Goal: Information Seeking & Learning: Learn about a topic

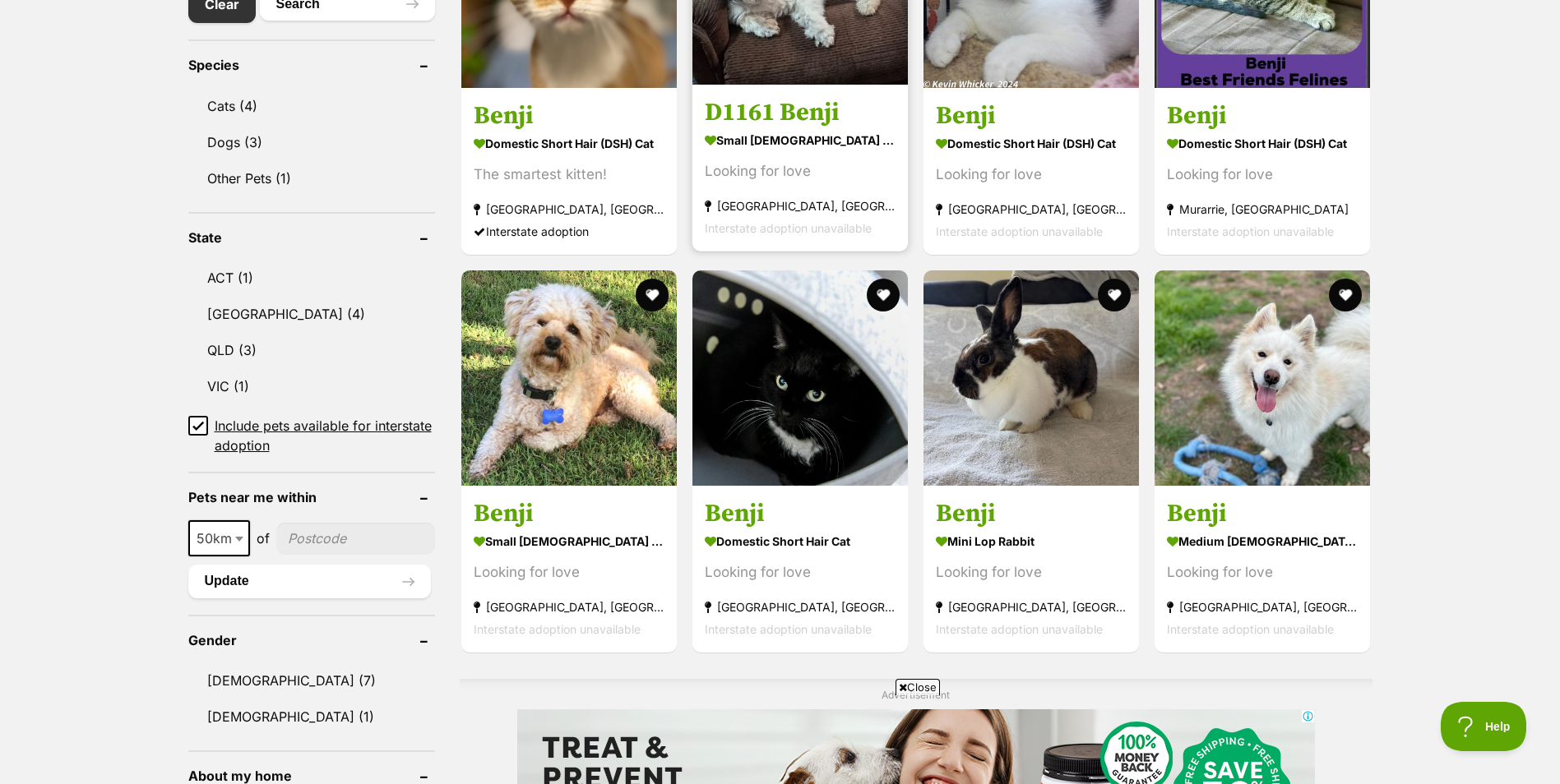
scroll to position [658, 0]
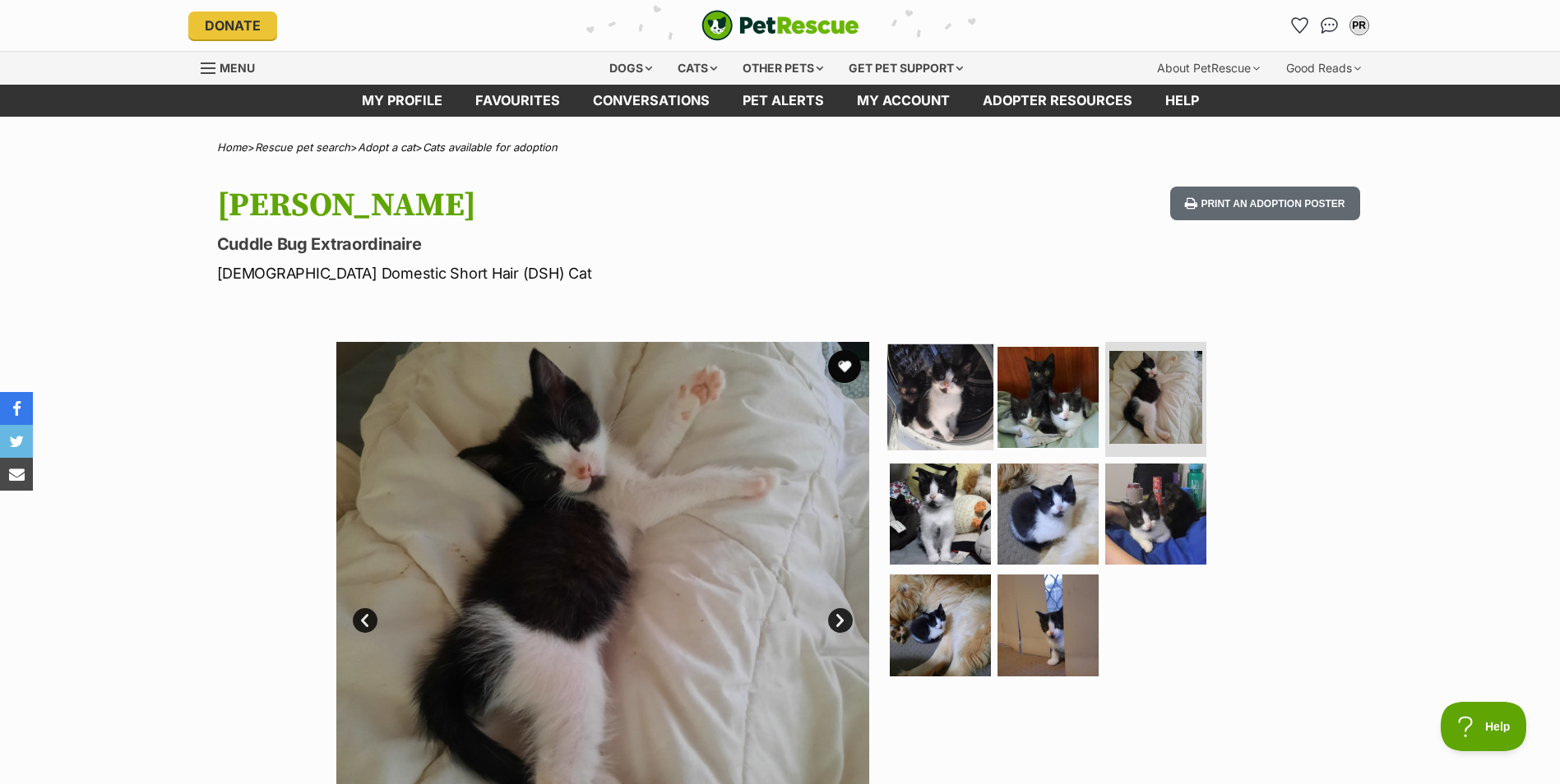
click at [929, 380] on img at bounding box center [940, 397] width 106 height 106
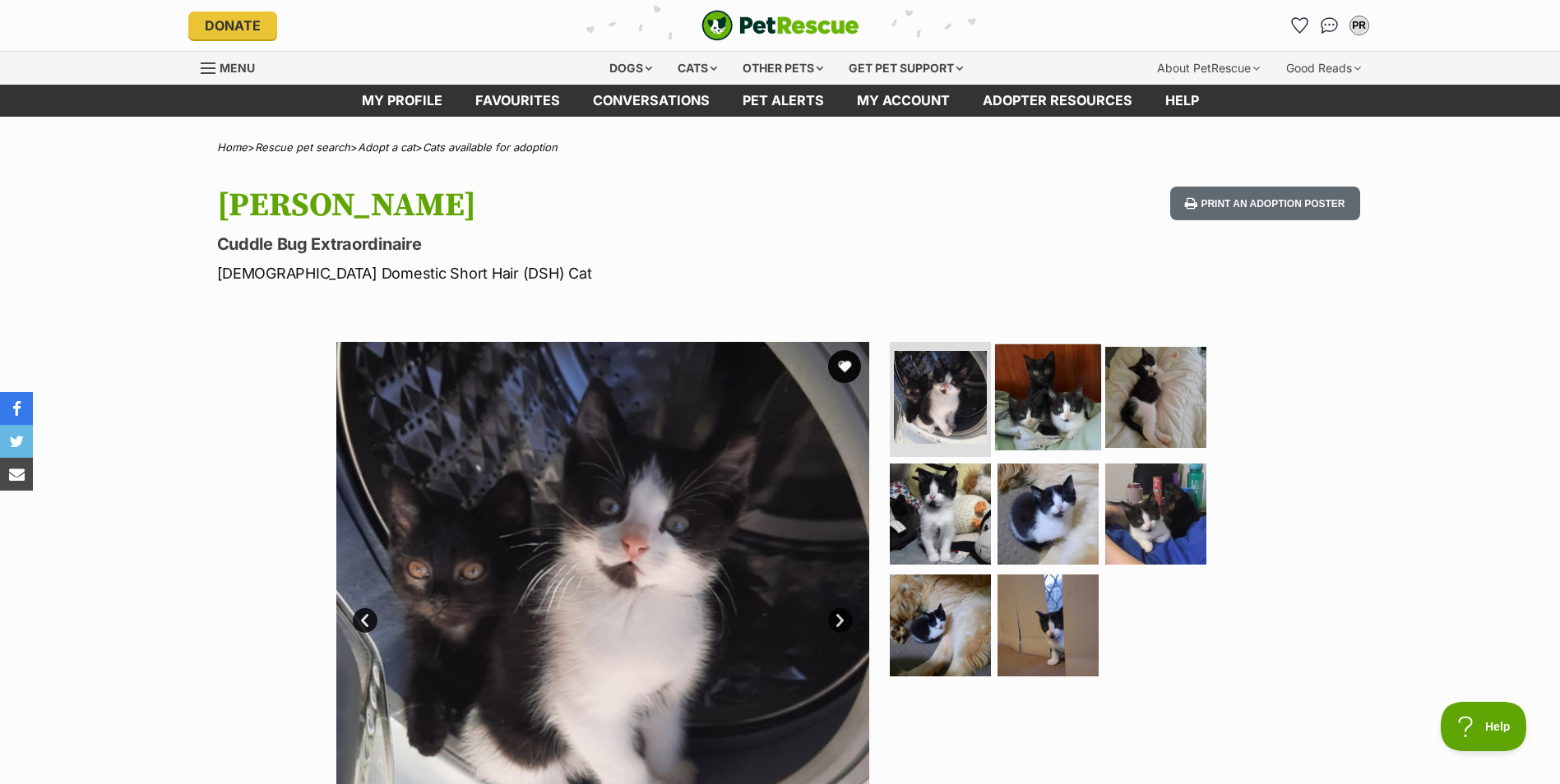
click at [1048, 447] on img at bounding box center [1048, 397] width 106 height 106
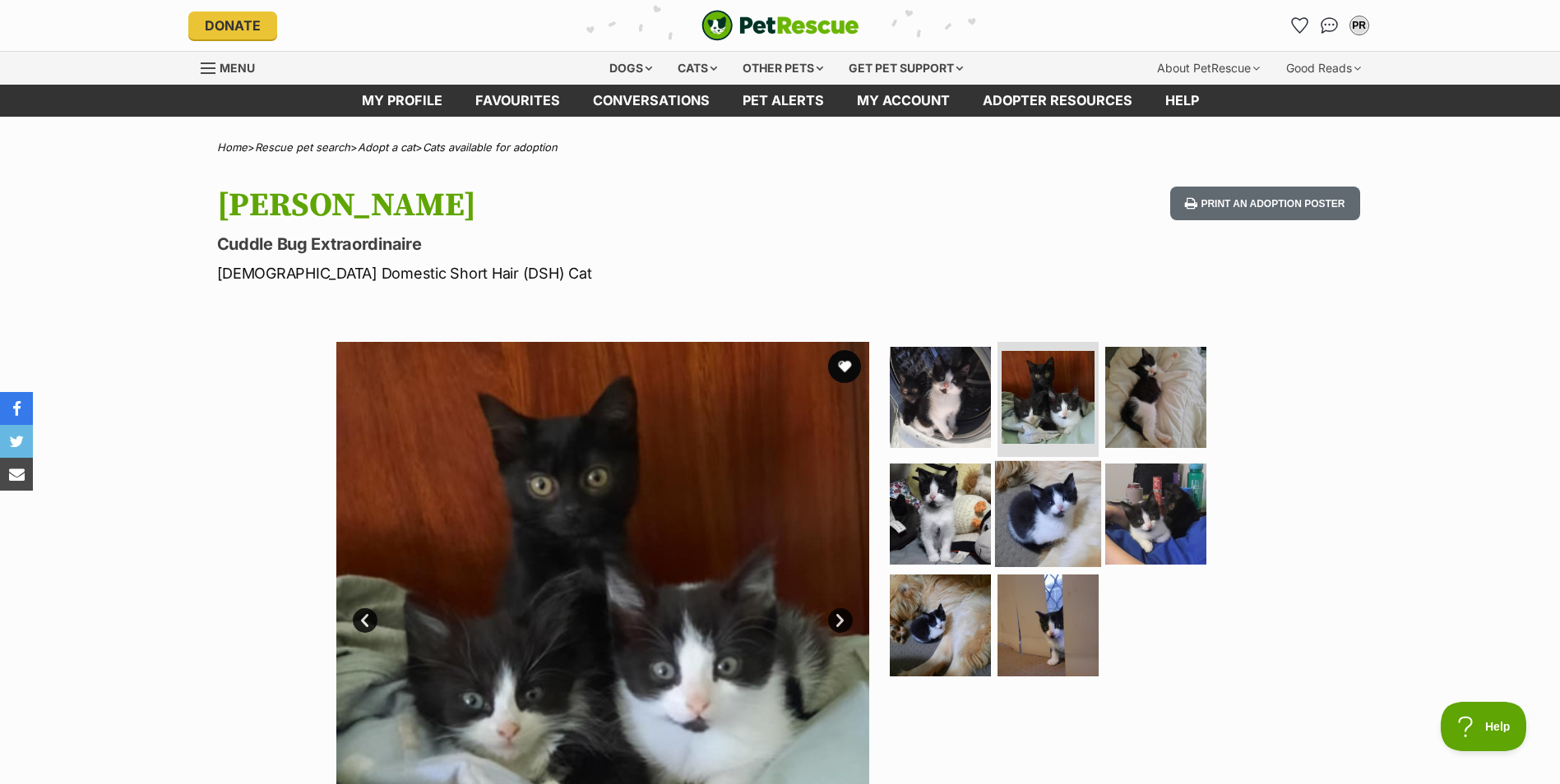
click at [1040, 496] on img at bounding box center [1048, 513] width 106 height 106
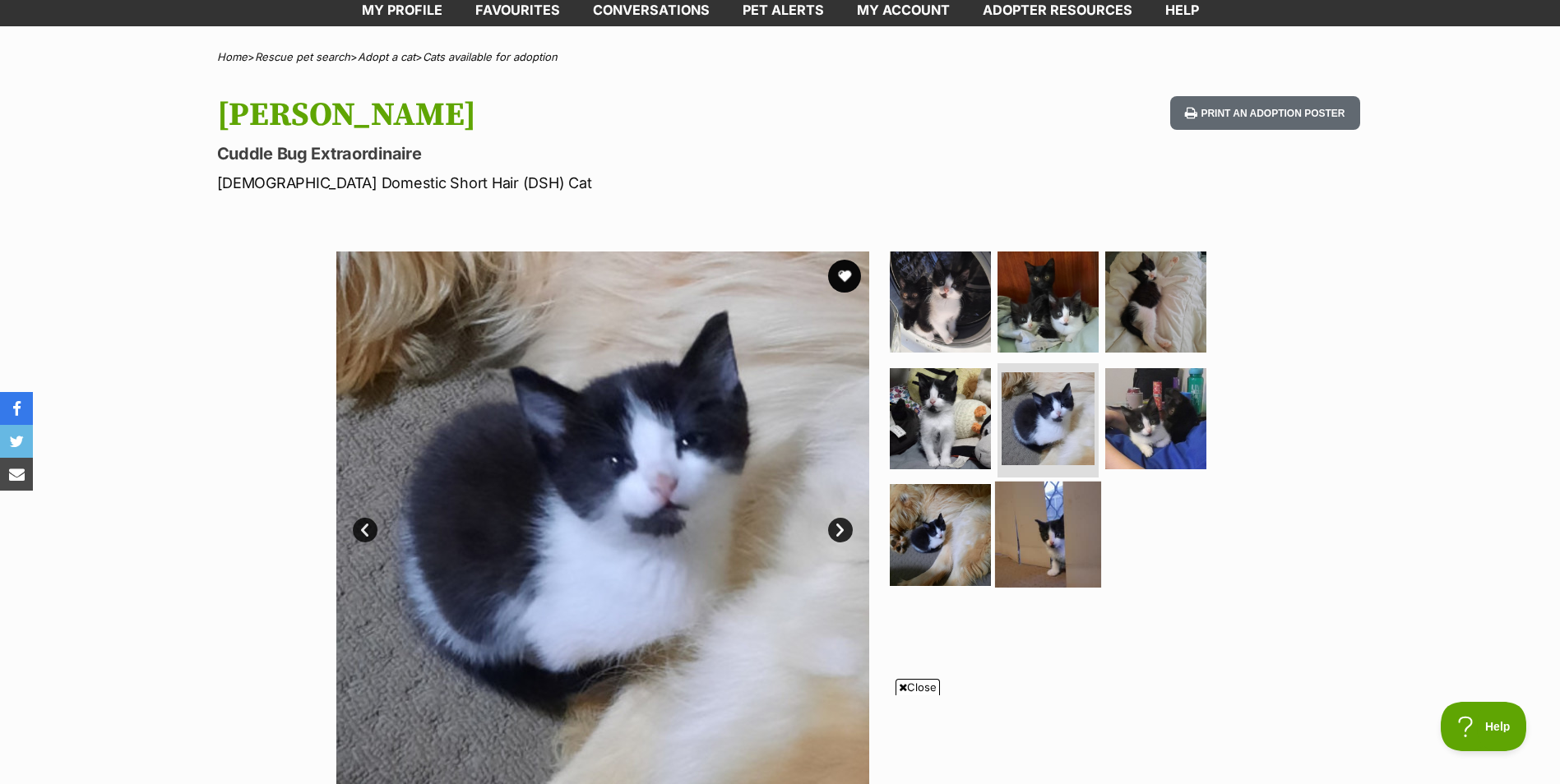
scroll to position [165, 0]
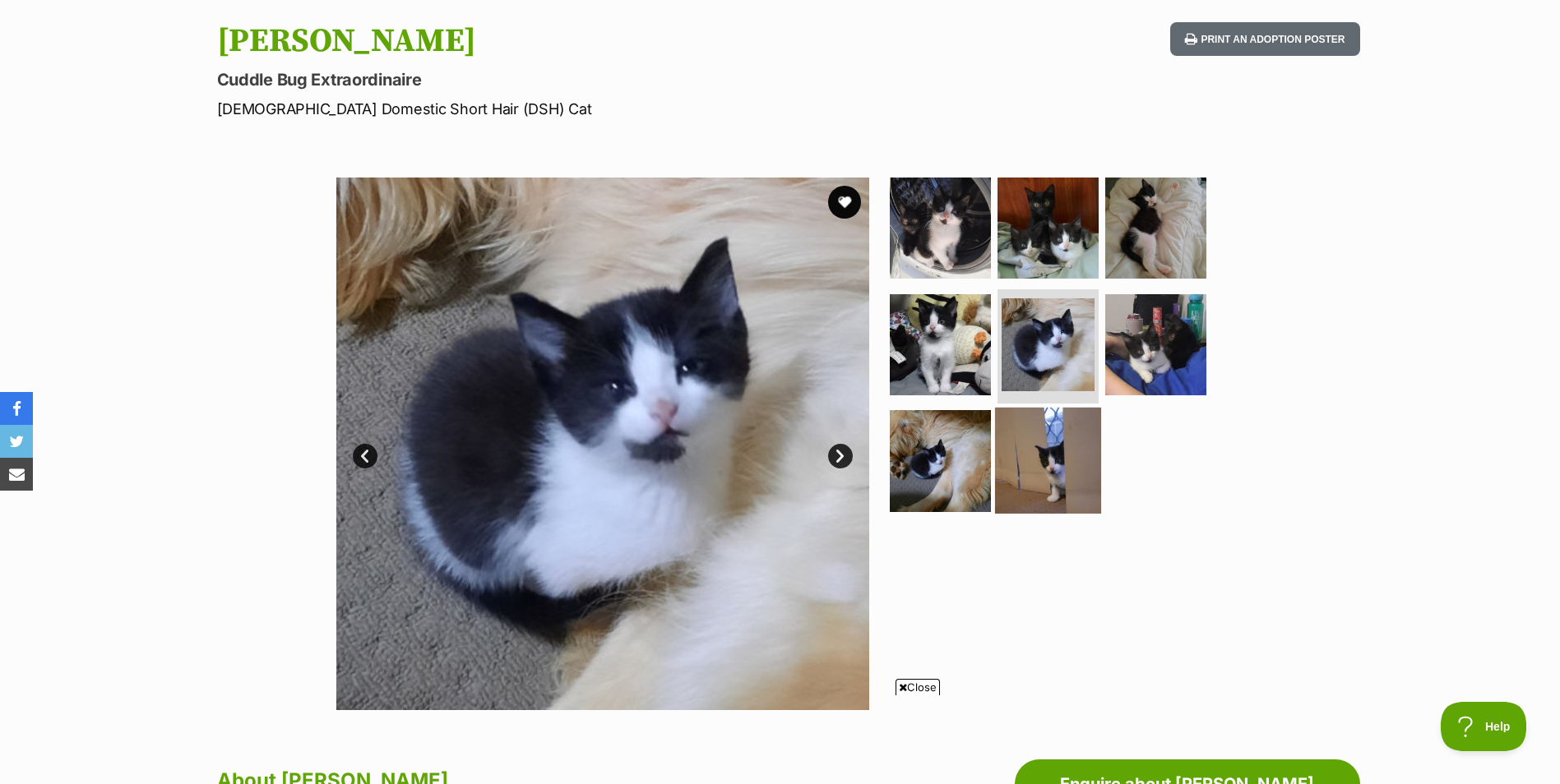
click at [1039, 494] on img at bounding box center [1048, 461] width 106 height 106
